Goal: Information Seeking & Learning: Learn about a topic

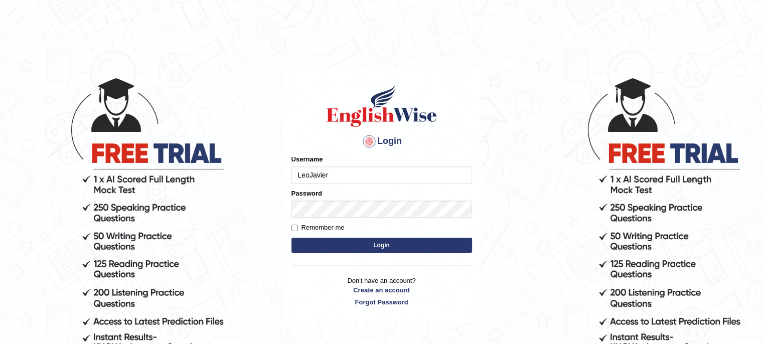
type input "LeoJavier"
click at [291, 238] on button "Login" at bounding box center [381, 245] width 181 height 15
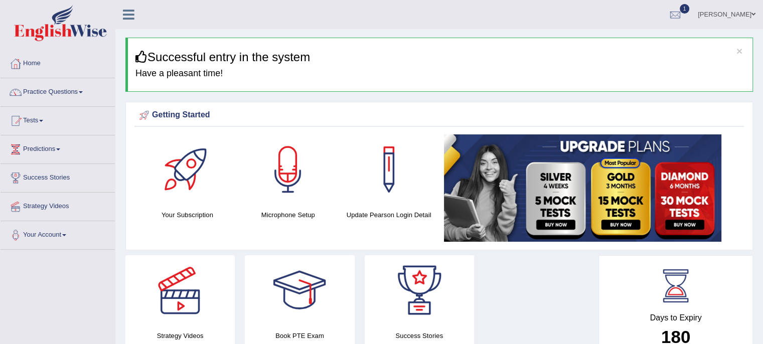
click at [208, 72] on h4 "Have a pleasant time!" at bounding box center [439, 74] width 609 height 10
click at [86, 92] on link "Practice Questions" at bounding box center [58, 90] width 114 height 25
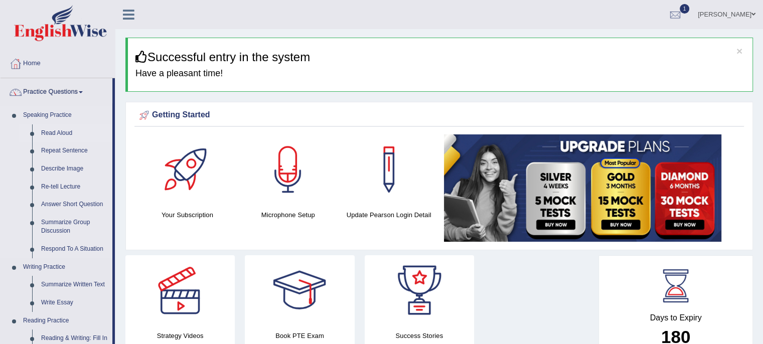
click at [64, 130] on link "Read Aloud" at bounding box center [75, 133] width 76 height 18
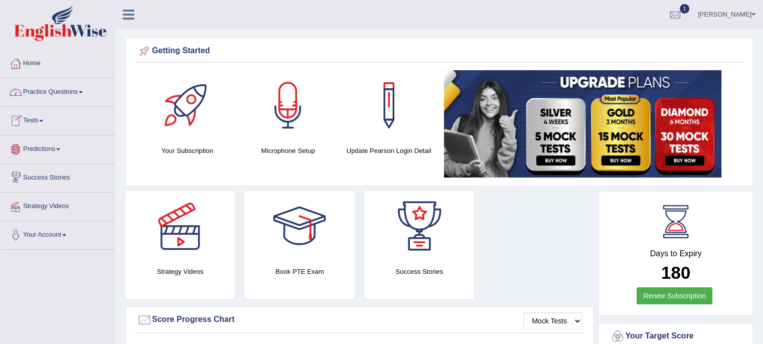
click at [84, 96] on link "Practice Questions" at bounding box center [58, 90] width 114 height 25
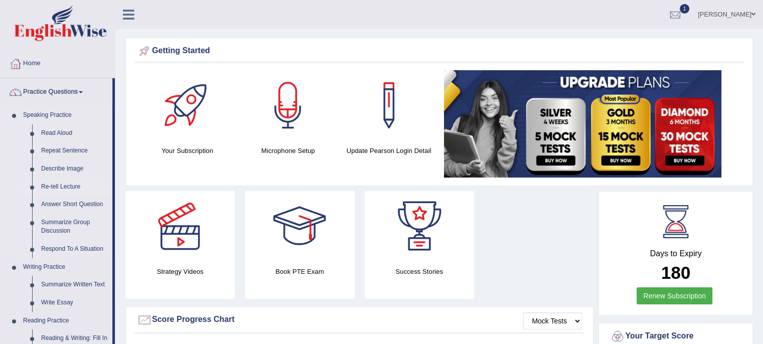
click at [67, 184] on link "Re-tell Lecture" at bounding box center [75, 187] width 76 height 18
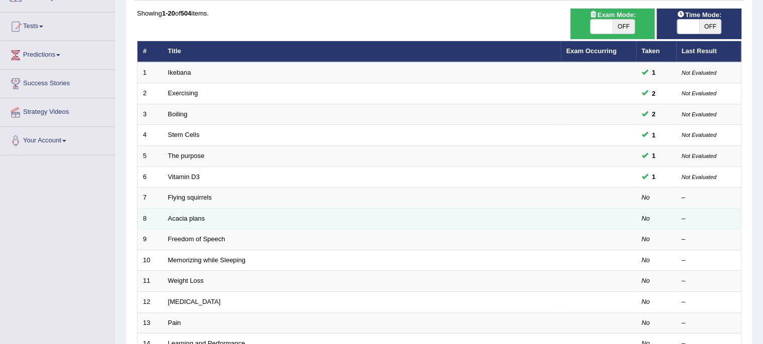
scroll to position [94, 0]
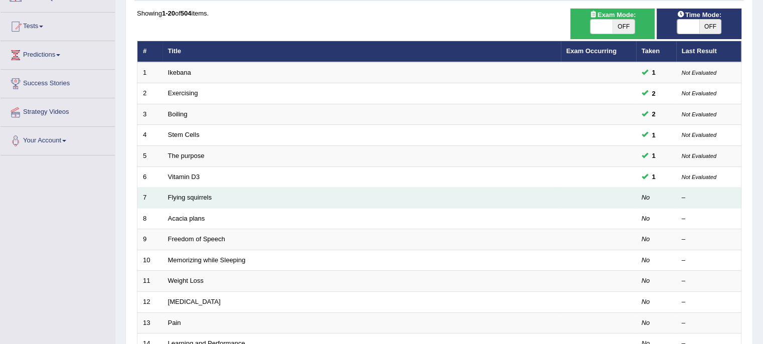
click at [247, 195] on td "Flying squirrels" at bounding box center [361, 198] width 398 height 21
click at [182, 198] on link "Flying squirrels" at bounding box center [190, 198] width 44 height 8
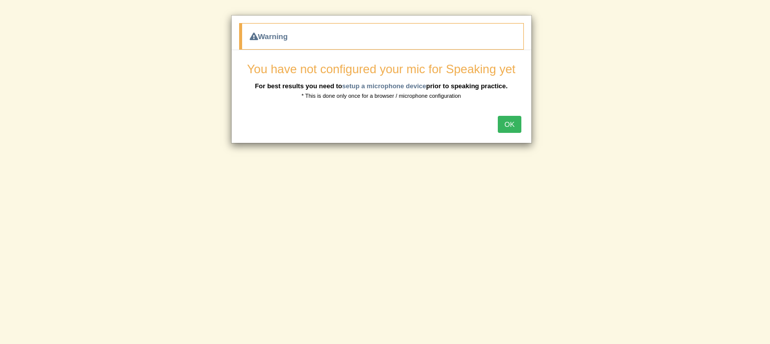
click at [516, 124] on button "OK" at bounding box center [509, 124] width 23 height 17
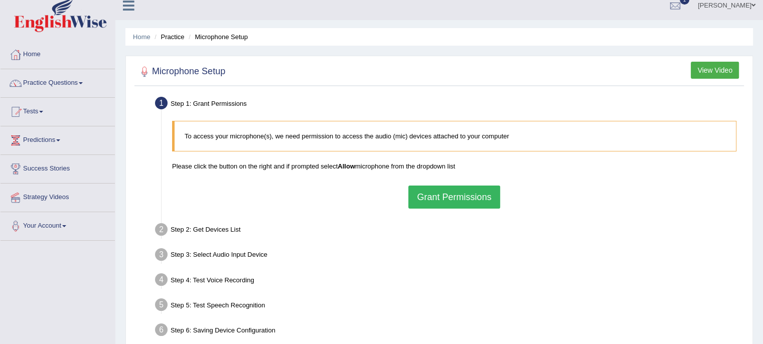
scroll to position [8, 0]
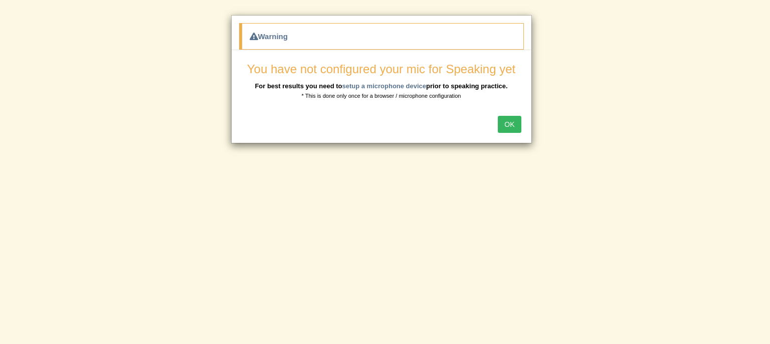
click at [511, 124] on button "OK" at bounding box center [509, 124] width 23 height 17
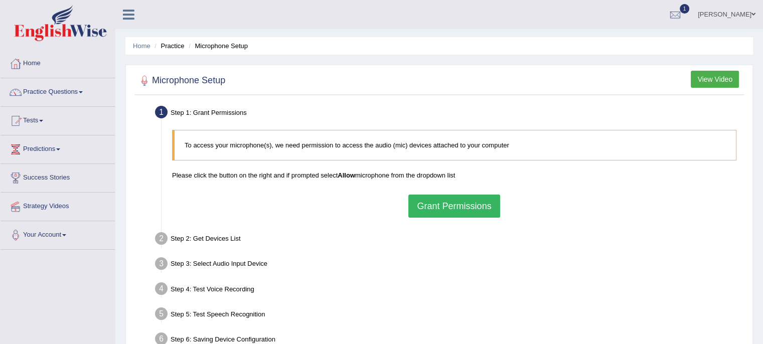
click at [476, 207] on button "Grant Permissions" at bounding box center [453, 206] width 91 height 23
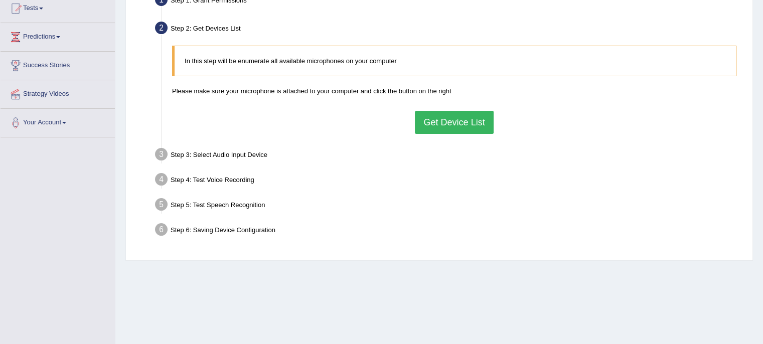
scroll to position [112, 0]
click at [465, 115] on button "Get Device List" at bounding box center [454, 122] width 78 height 23
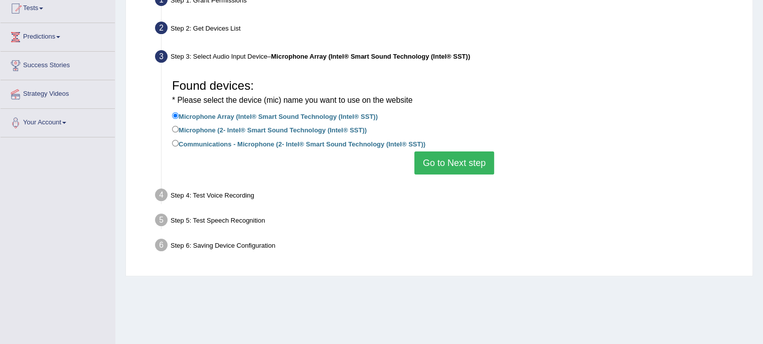
click at [453, 171] on button "Go to Next step" at bounding box center [454, 162] width 80 height 23
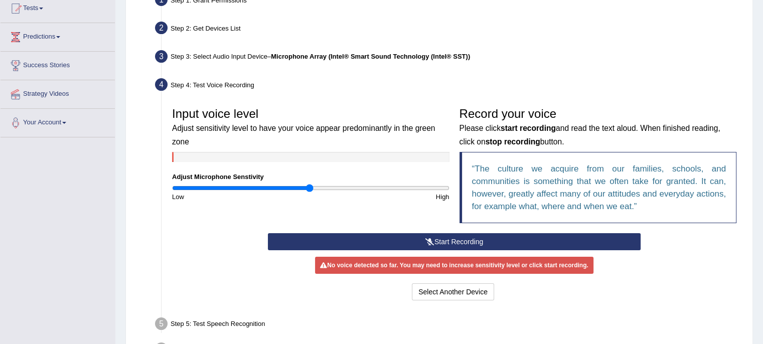
click at [431, 241] on icon at bounding box center [429, 241] width 9 height 7
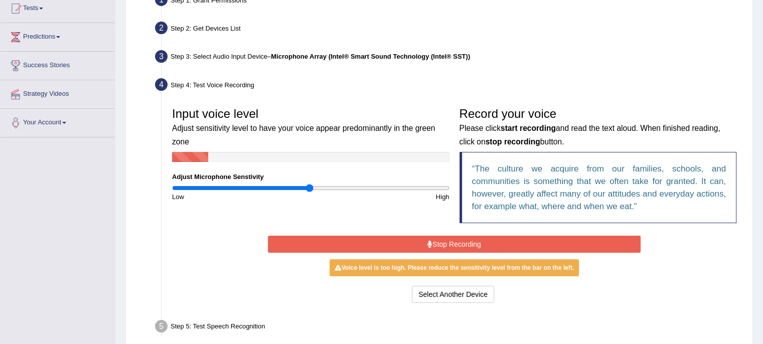
click at [431, 241] on button "Stop Recording" at bounding box center [454, 244] width 373 height 17
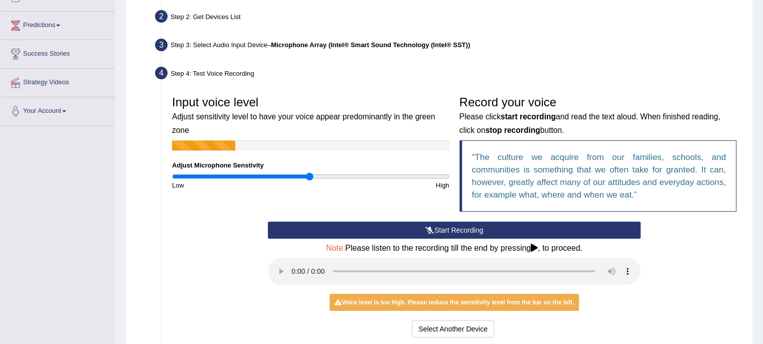
scroll to position [122, 0]
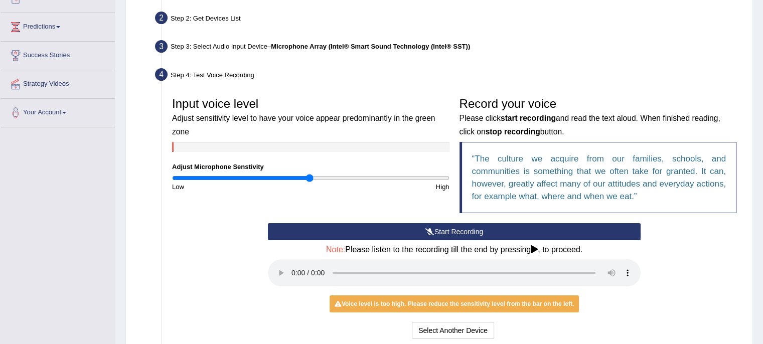
click at [504, 232] on button "Start Recording" at bounding box center [454, 231] width 373 height 17
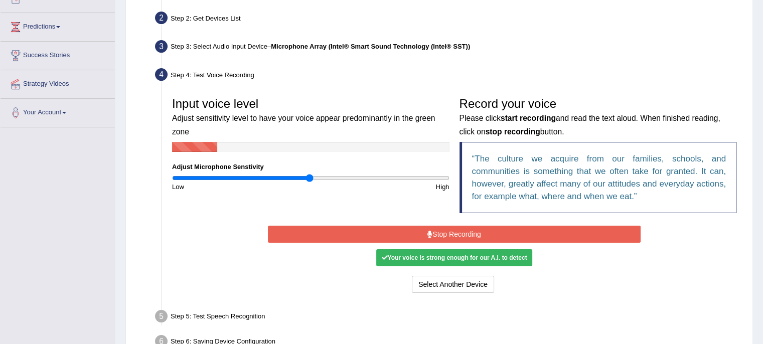
click at [504, 232] on button "Stop Recording" at bounding box center [454, 234] width 373 height 17
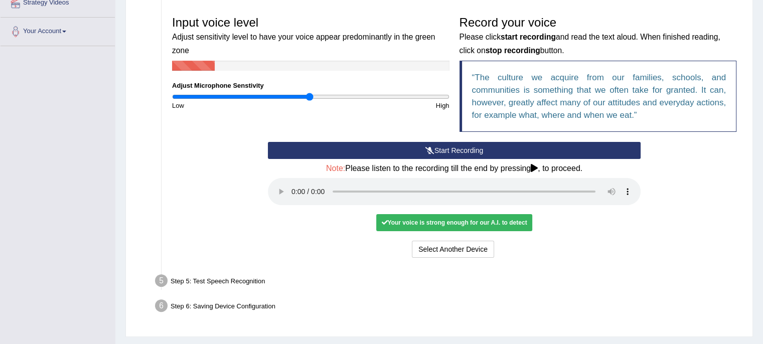
scroll to position [203, 0]
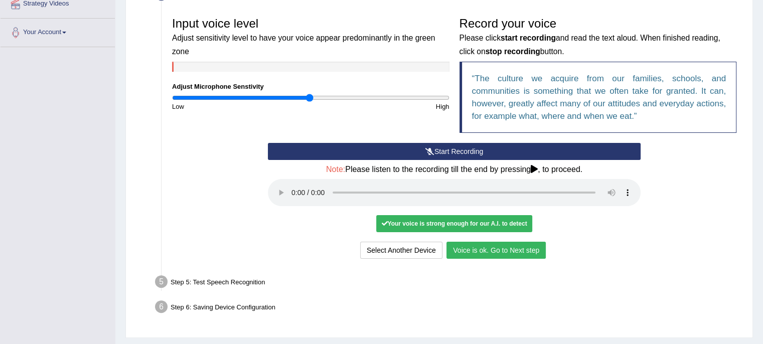
click at [516, 246] on button "Voice is ok. Go to Next step" at bounding box center [495, 250] width 99 height 17
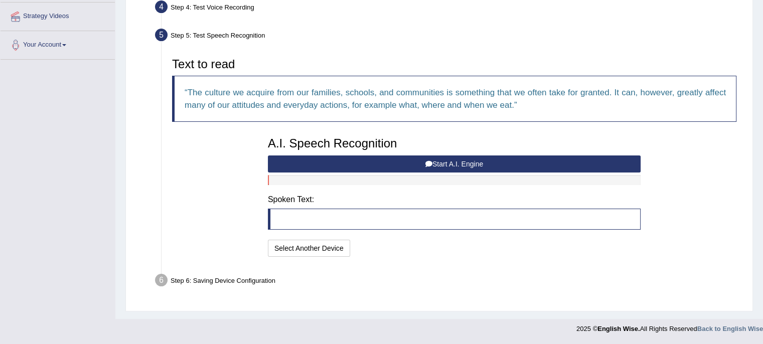
scroll to position [189, 0]
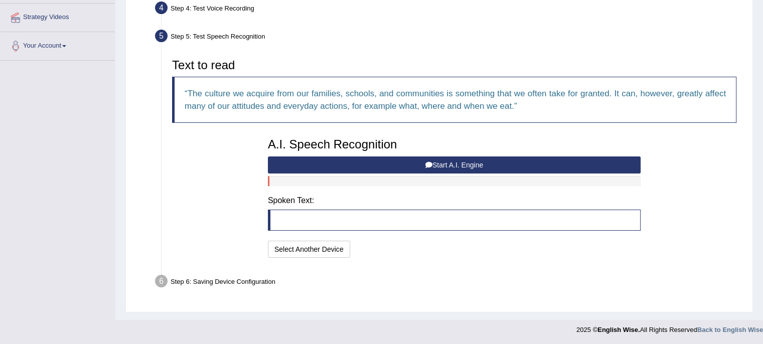
click at [438, 163] on button "Start A.I. Engine" at bounding box center [454, 164] width 373 height 17
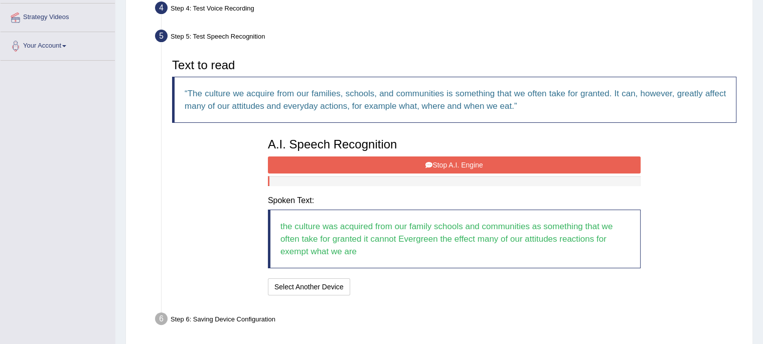
click at [438, 163] on button "Stop A.I. Engine" at bounding box center [454, 164] width 373 height 17
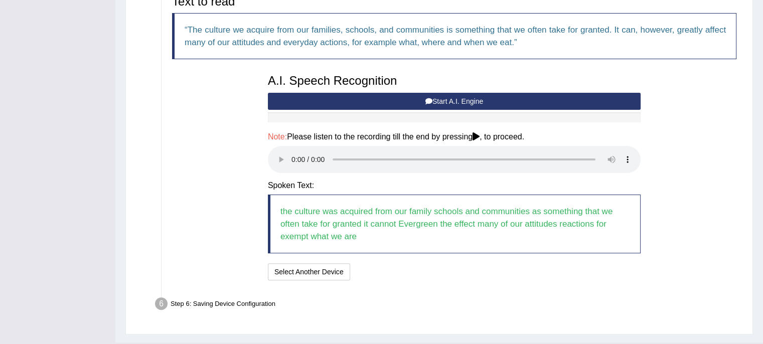
scroll to position [257, 0]
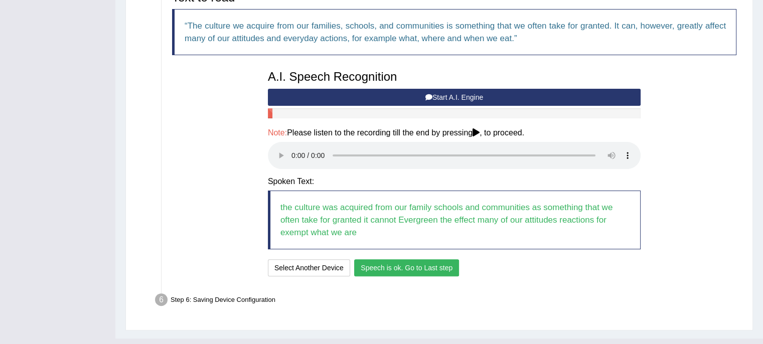
click at [435, 267] on button "Speech is ok. Go to Last step" at bounding box center [406, 267] width 105 height 17
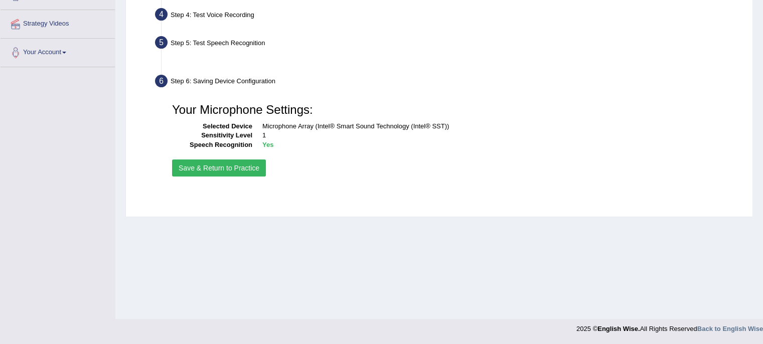
scroll to position [183, 0]
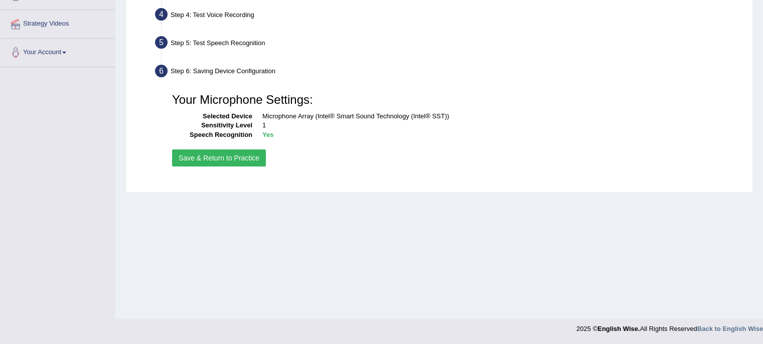
click at [212, 158] on button "Save & Return to Practice" at bounding box center [219, 157] width 94 height 17
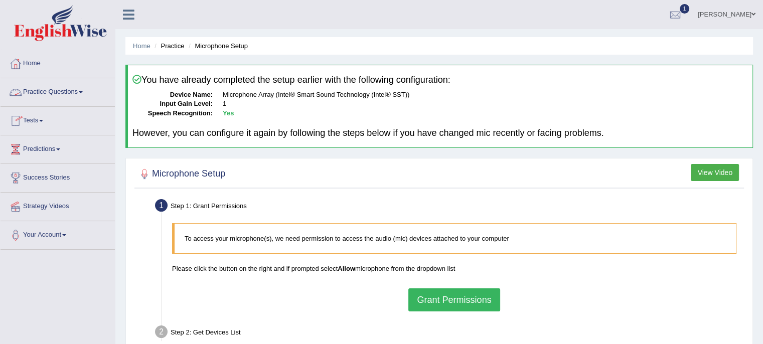
click at [65, 94] on link "Practice Questions" at bounding box center [58, 90] width 114 height 25
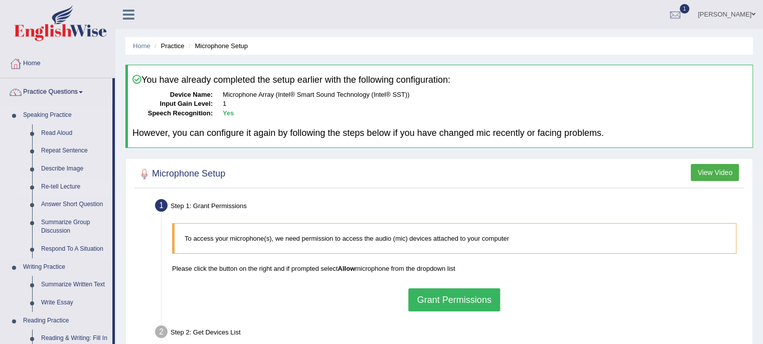
click at [65, 186] on link "Re-tell Lecture" at bounding box center [75, 187] width 76 height 18
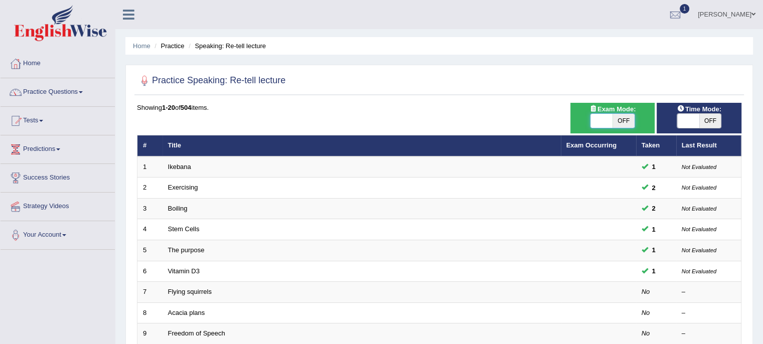
click at [594, 124] on span at bounding box center [601, 121] width 22 height 14
checkbox input "true"
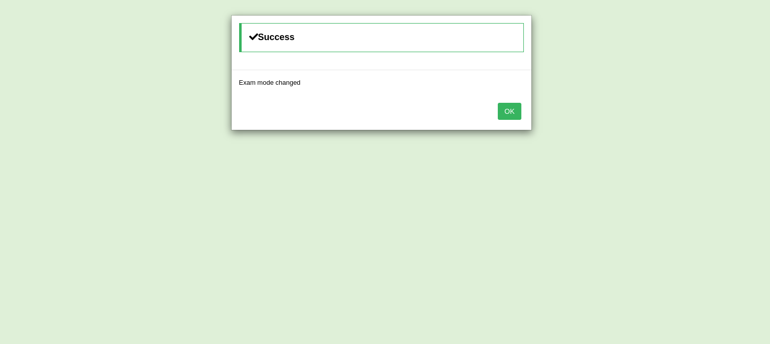
click at [517, 113] on button "OK" at bounding box center [509, 111] width 23 height 17
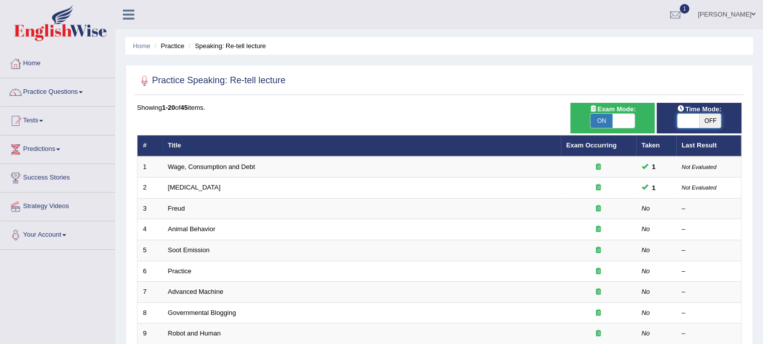
click at [680, 125] on span at bounding box center [688, 121] width 22 height 14
checkbox input "true"
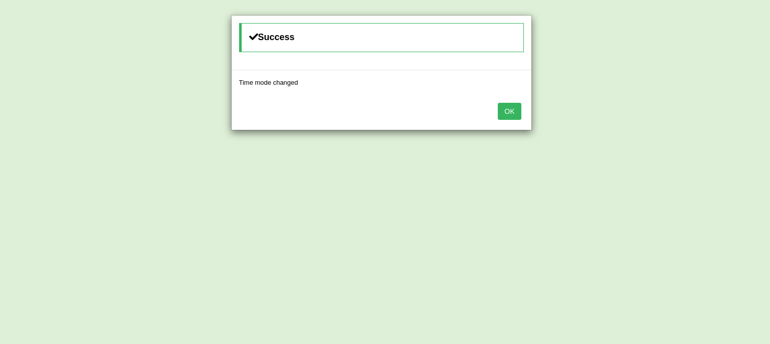
click at [509, 108] on button "OK" at bounding box center [509, 111] width 23 height 17
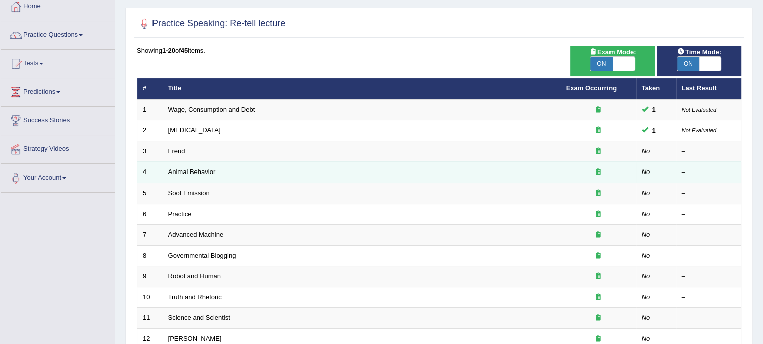
scroll to position [74, 0]
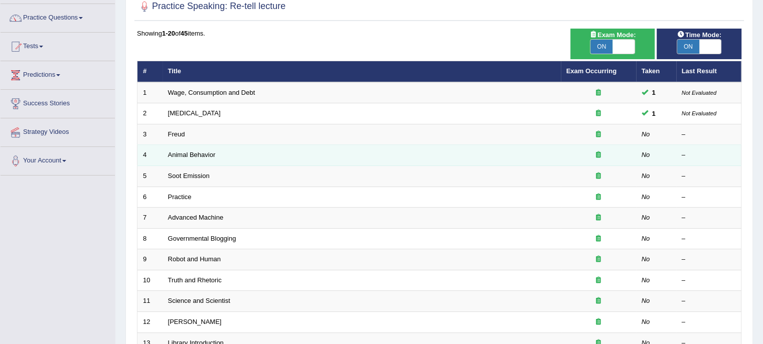
click at [339, 224] on td "Advanced Machine" at bounding box center [361, 218] width 398 height 21
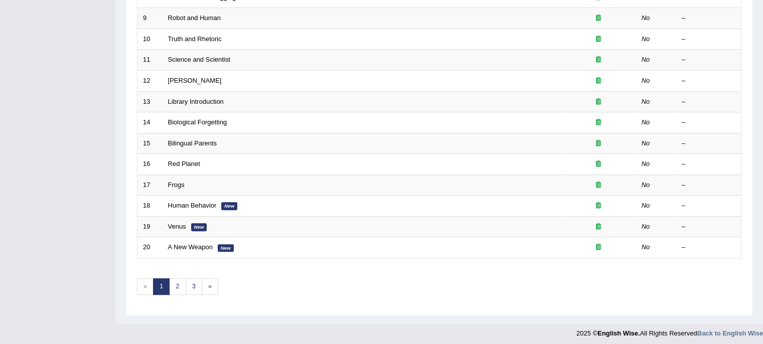
scroll to position [0, 0]
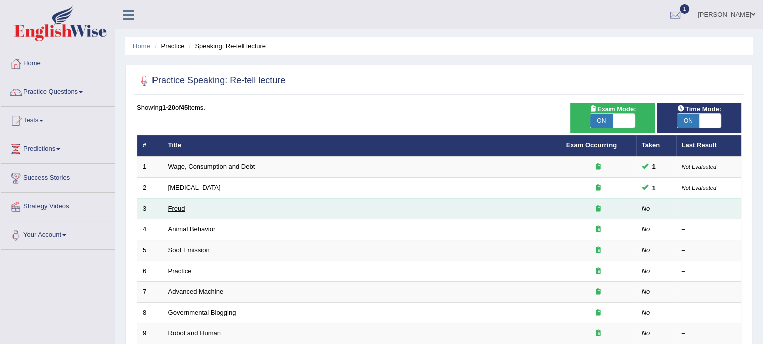
click at [183, 210] on link "Freud" at bounding box center [176, 209] width 17 height 8
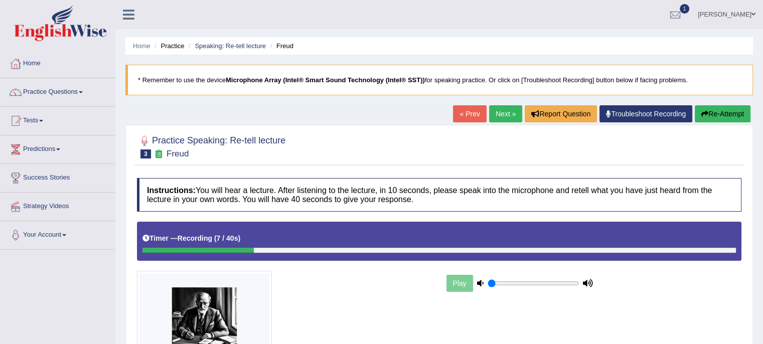
click at [726, 111] on button "Re-Attempt" at bounding box center [723, 113] width 56 height 17
drag, startPoint x: 513, startPoint y: 283, endPoint x: 536, endPoint y: 283, distance: 22.6
type input "0.55"
click at [536, 283] on input "range" at bounding box center [532, 283] width 91 height 8
click at [714, 110] on button "Re-Attempt" at bounding box center [723, 113] width 56 height 17
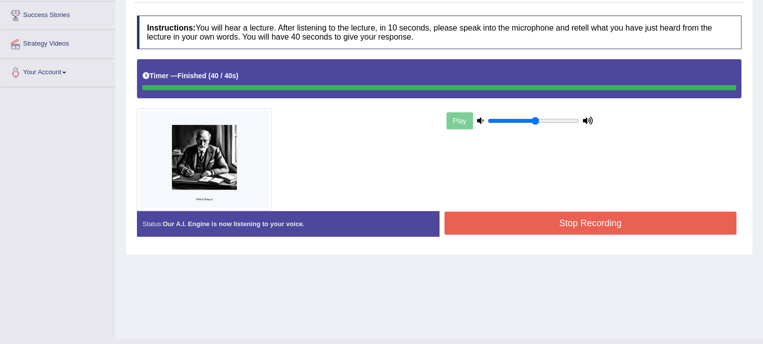
scroll to position [164, 0]
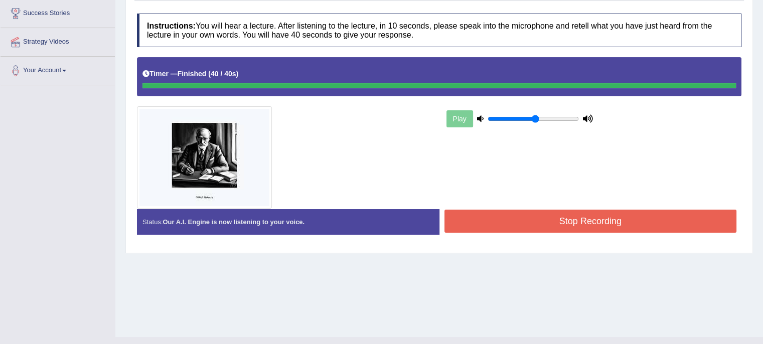
click at [506, 211] on button "Stop Recording" at bounding box center [590, 221] width 292 height 23
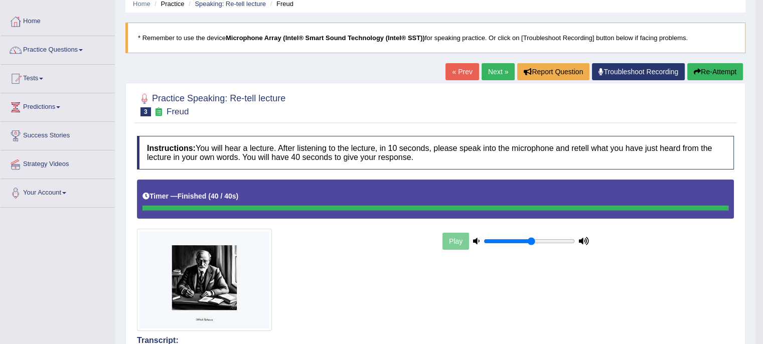
scroll to position [0, 0]
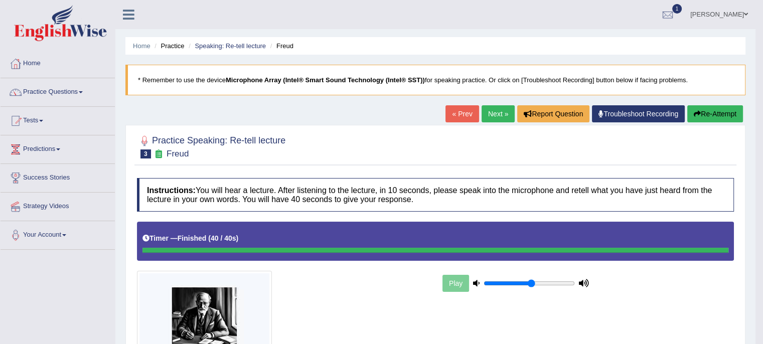
click at [495, 119] on link "Next »" at bounding box center [497, 113] width 33 height 17
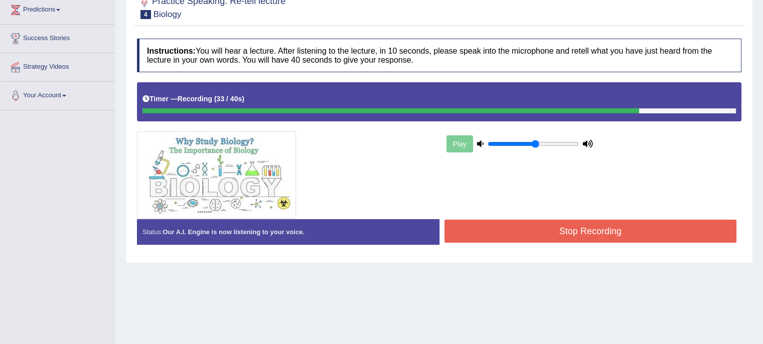
scroll to position [140, 0]
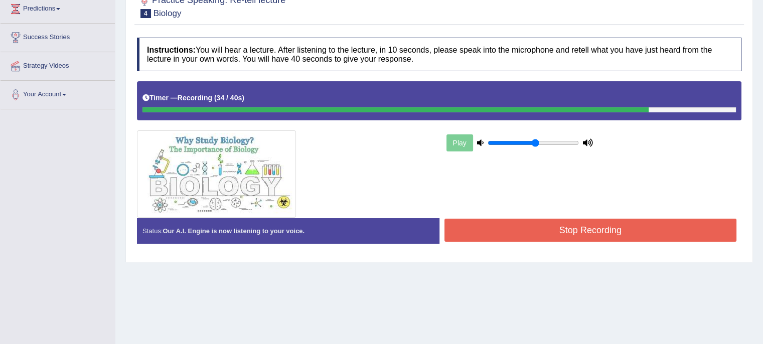
click at [546, 225] on button "Stop Recording" at bounding box center [590, 230] width 292 height 23
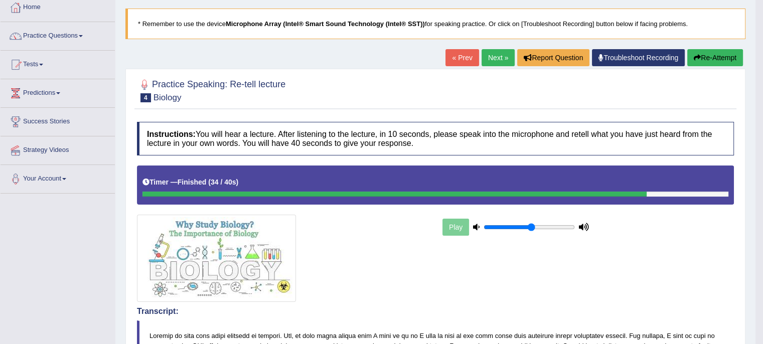
scroll to position [56, 0]
click at [488, 52] on link "Next »" at bounding box center [497, 57] width 33 height 17
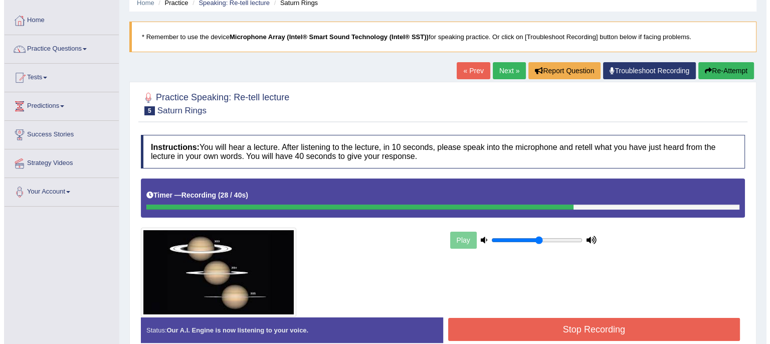
scroll to position [183, 0]
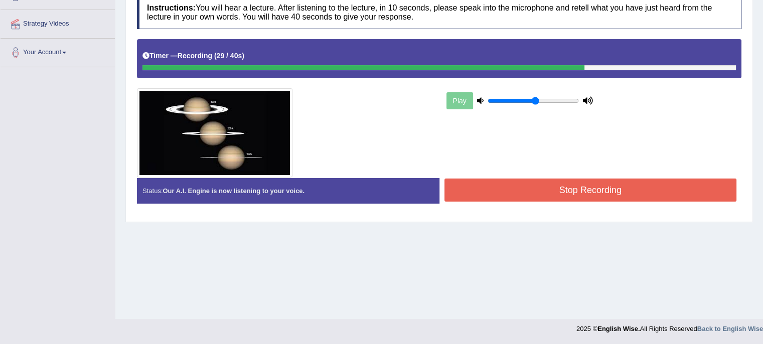
click at [554, 190] on button "Stop Recording" at bounding box center [590, 190] width 292 height 23
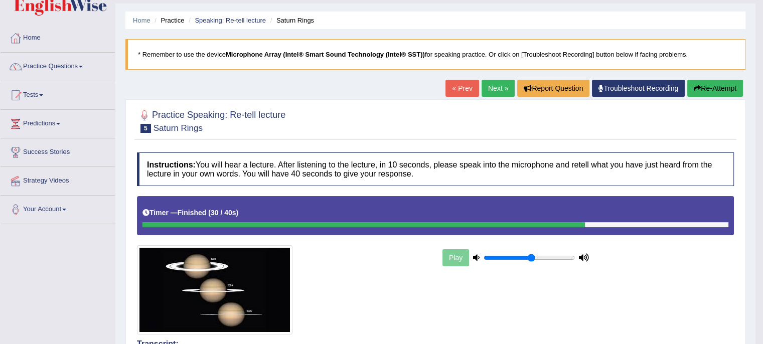
scroll to position [0, 0]
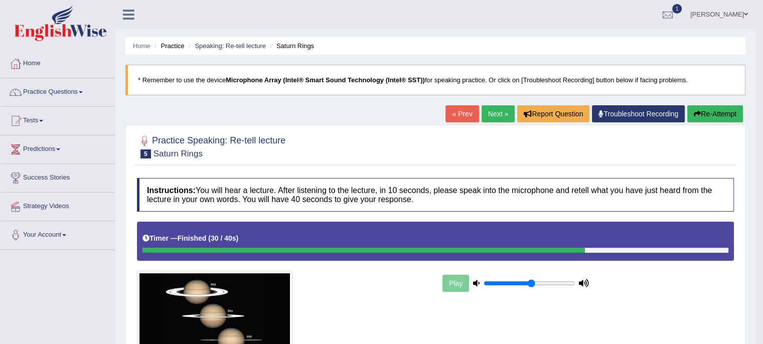
click at [496, 112] on link "Next »" at bounding box center [497, 113] width 33 height 17
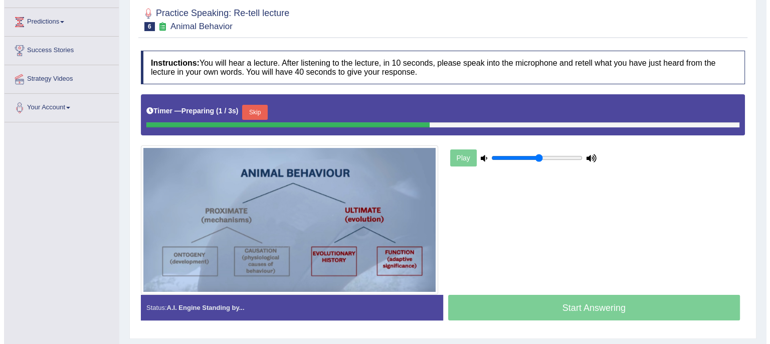
scroll to position [128, 0]
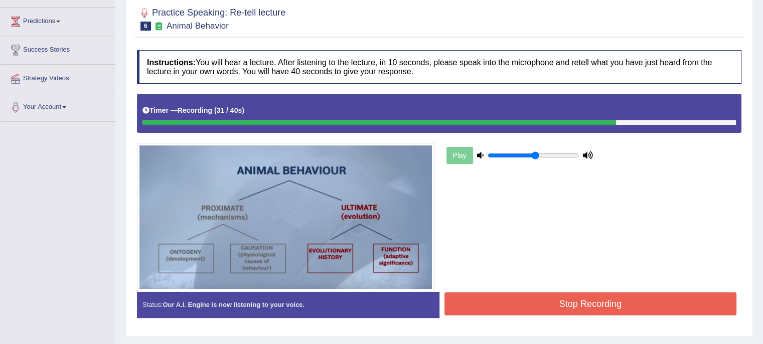
click at [620, 305] on button "Stop Recording" at bounding box center [590, 303] width 292 height 23
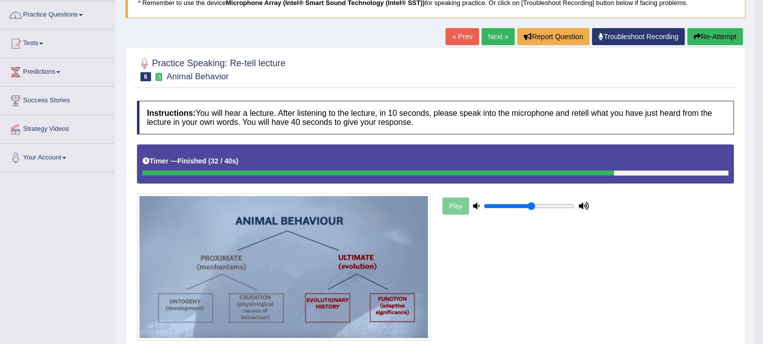
scroll to position [76, 0]
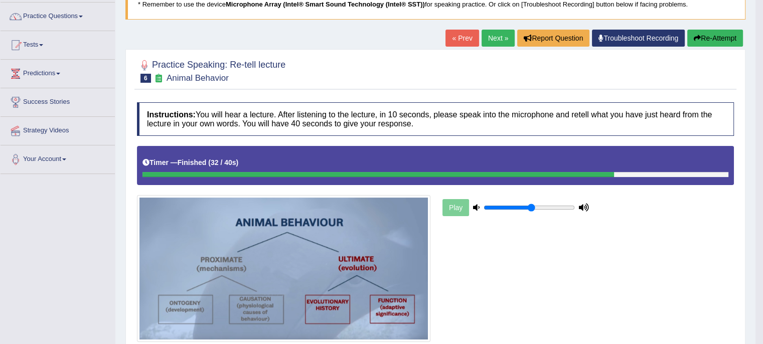
click at [485, 37] on link "Next »" at bounding box center [497, 38] width 33 height 17
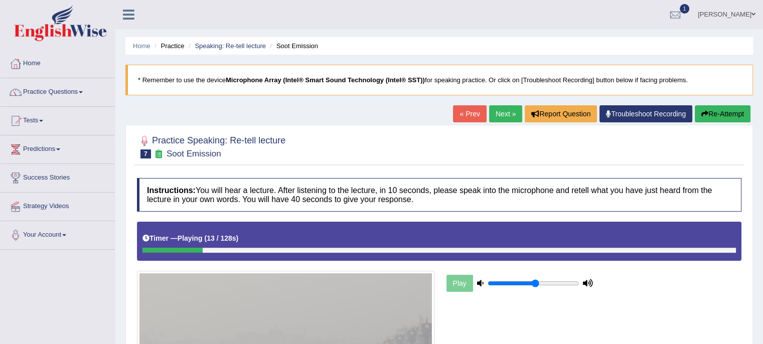
click at [505, 113] on link "Next »" at bounding box center [505, 113] width 33 height 17
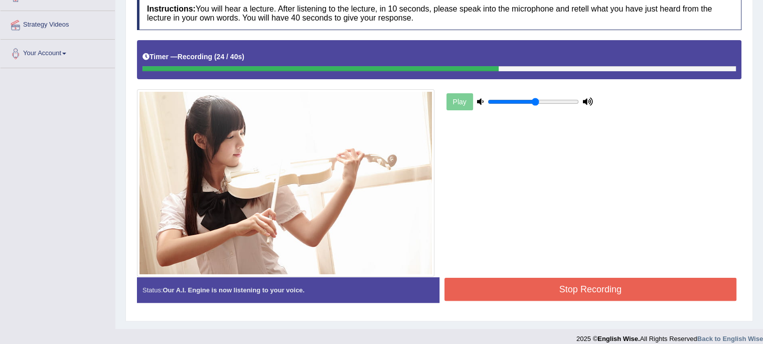
scroll to position [191, 0]
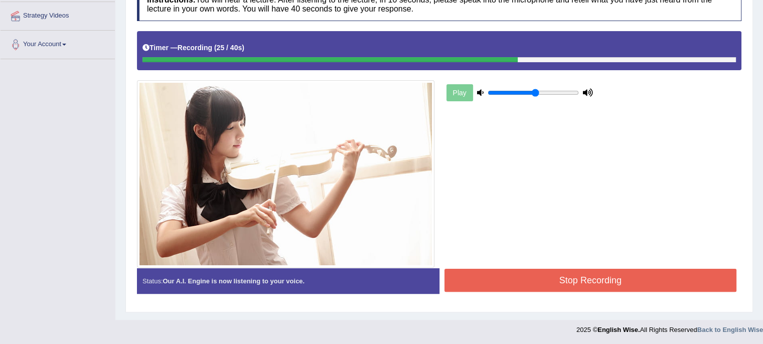
click at [518, 288] on button "Stop Recording" at bounding box center [590, 280] width 292 height 23
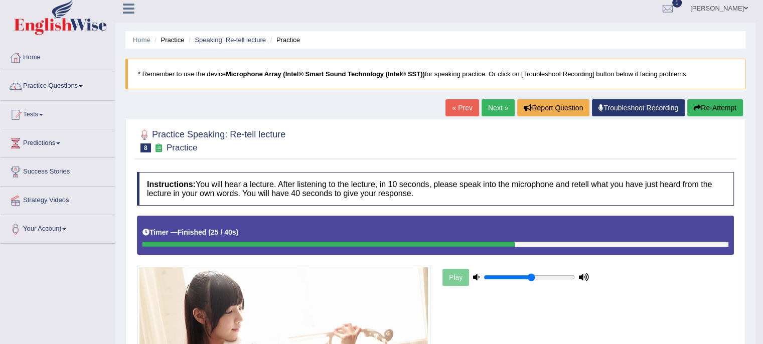
scroll to position [0, 0]
